Goal: Obtain resource: Download file/media

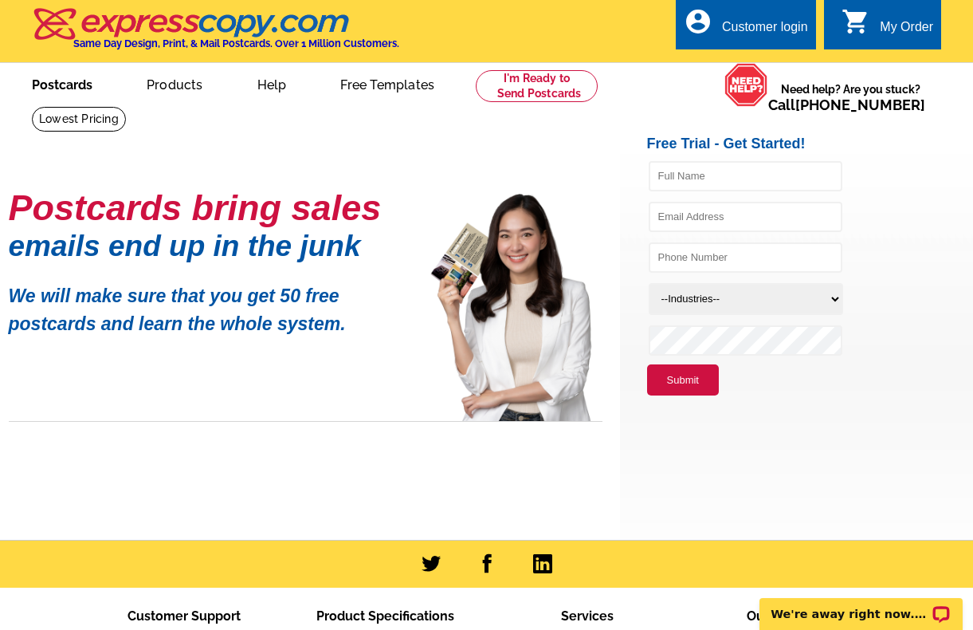
click at [58, 80] on link "Postcards" at bounding box center [62, 83] width 112 height 37
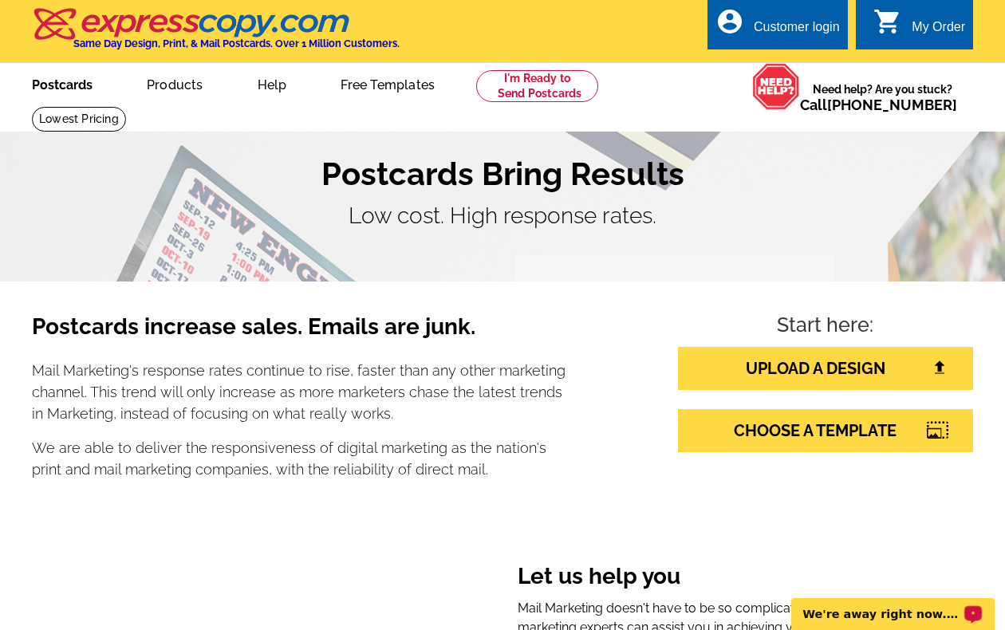
click at [77, 83] on link "Postcards" at bounding box center [62, 83] width 112 height 37
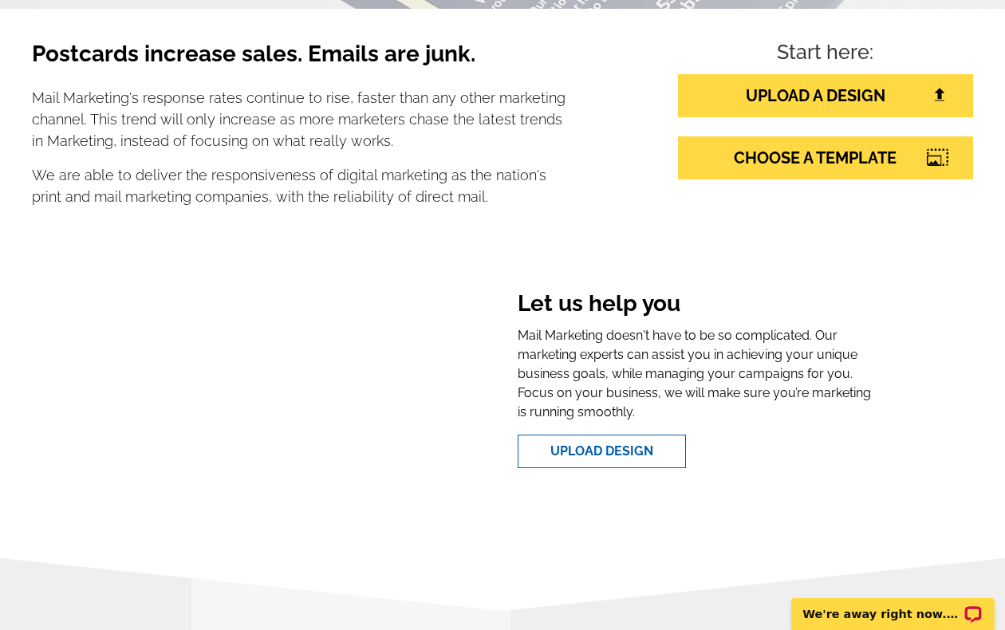
scroll to position [279, 0]
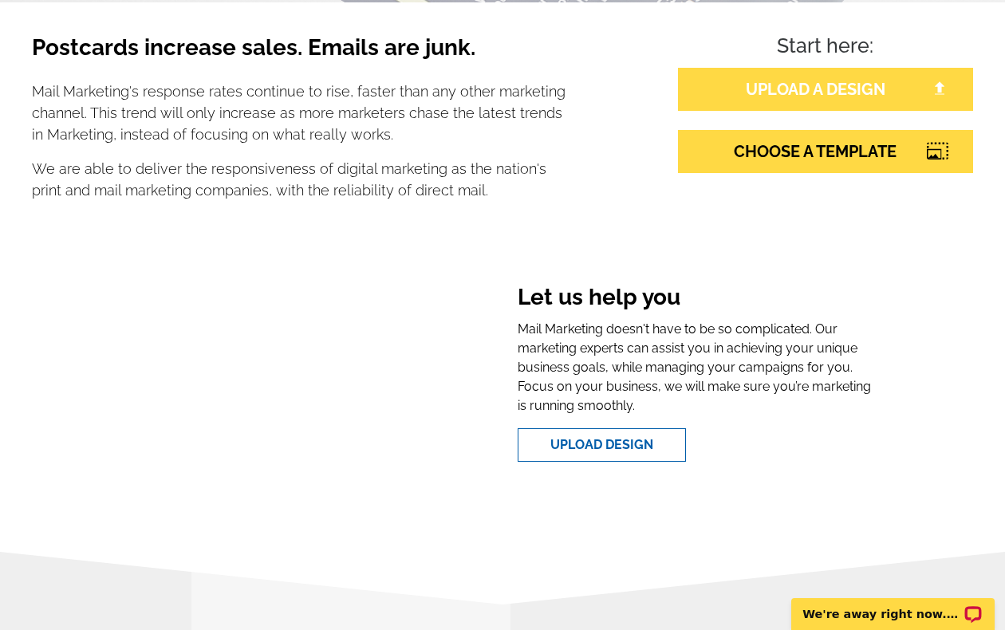
click at [779, 95] on link "UPLOAD A DESIGN" at bounding box center [825, 89] width 295 height 43
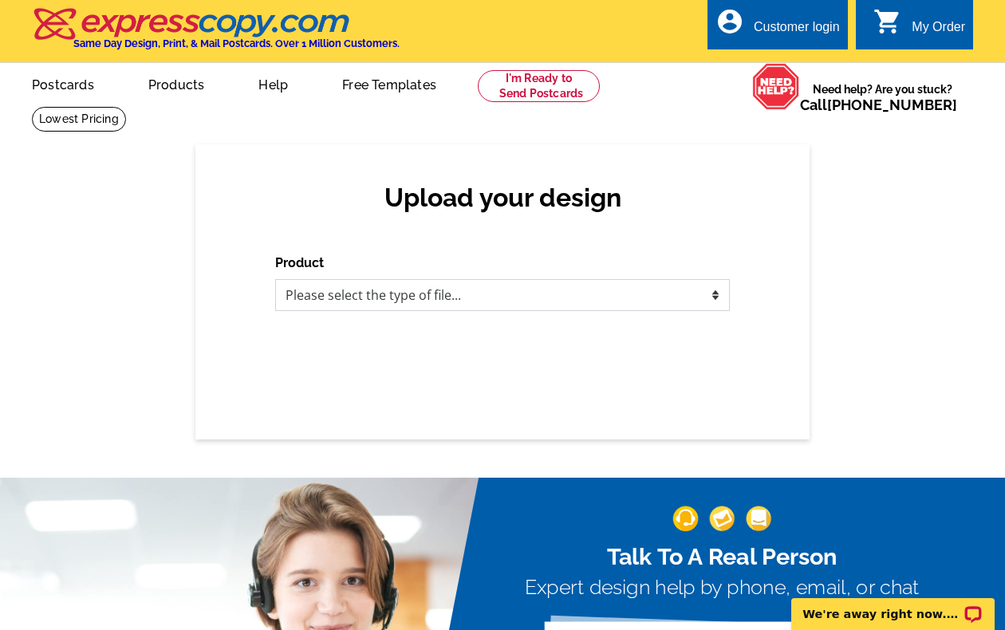
click at [389, 299] on select "Please select the type of file... Postcards Business Cards Letters and flyers G…" at bounding box center [502, 295] width 454 height 32
select select "1"
click at [275, 279] on select "Please select the type of file... Postcards Business Cards Letters and flyers G…" at bounding box center [502, 295] width 454 height 32
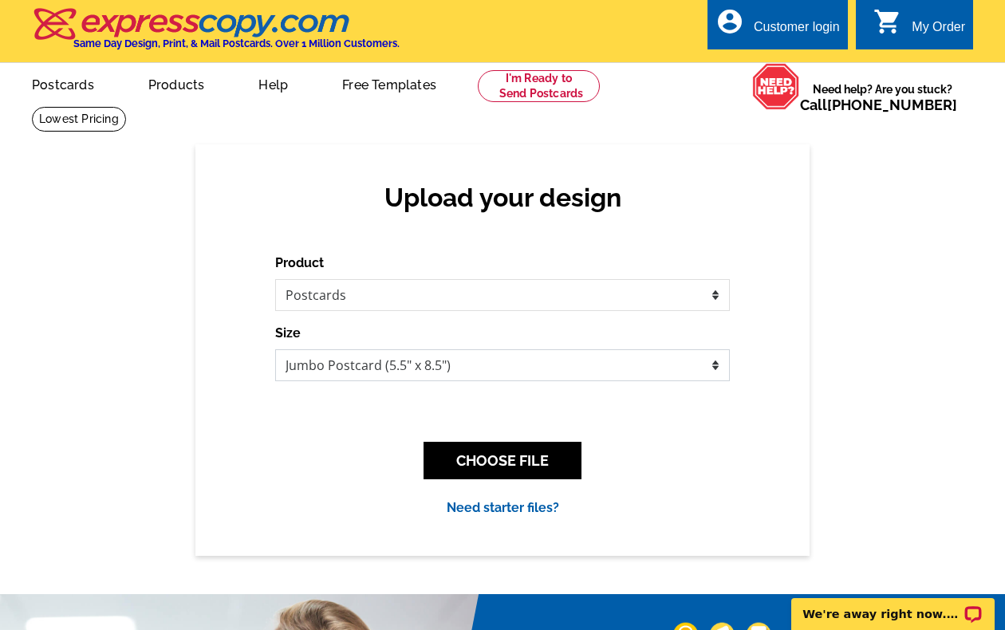
click at [458, 360] on select "Jumbo Postcard (5.5" x 8.5") Regular Postcard (4.25" x 5.6") Panoramic Postcard…" at bounding box center [502, 365] width 454 height 32
click at [275, 349] on select "Jumbo Postcard (5.5" x 8.5") Regular Postcard (4.25" x 5.6") Panoramic Postcard…" at bounding box center [502, 365] width 454 height 32
click at [510, 504] on link "Need starter files?" at bounding box center [502, 507] width 112 height 15
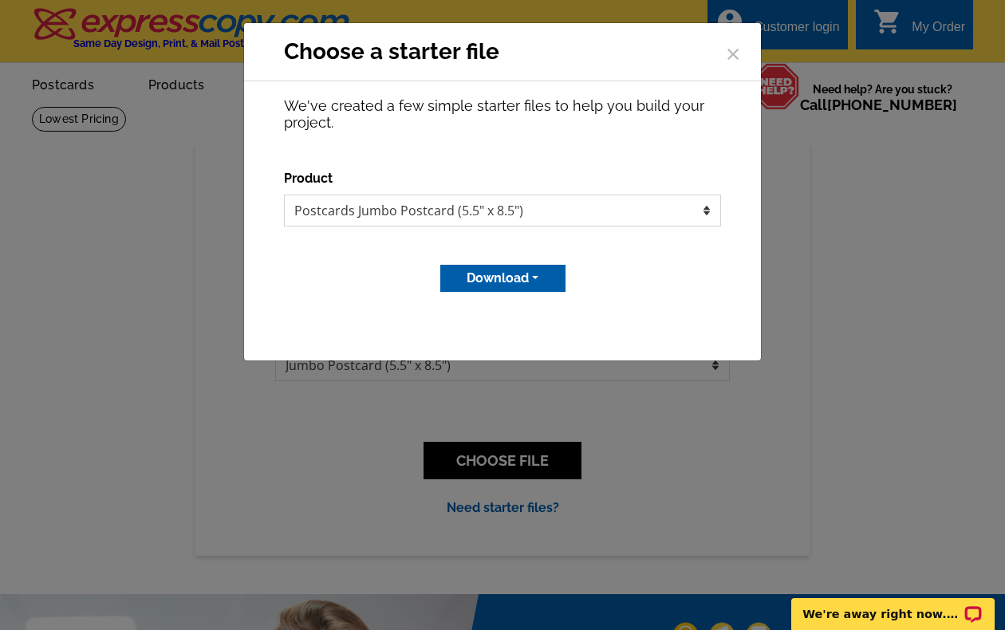
click at [423, 213] on select "Postcards Jumbo Postcard (5.5" x 8.5")" at bounding box center [502, 211] width 437 height 32
click at [482, 275] on button "Download" at bounding box center [502, 278] width 125 height 27
click at [481, 337] on link "Adobe PDF file" at bounding box center [502, 335] width 126 height 23
